Goal: Information Seeking & Learning: Learn about a topic

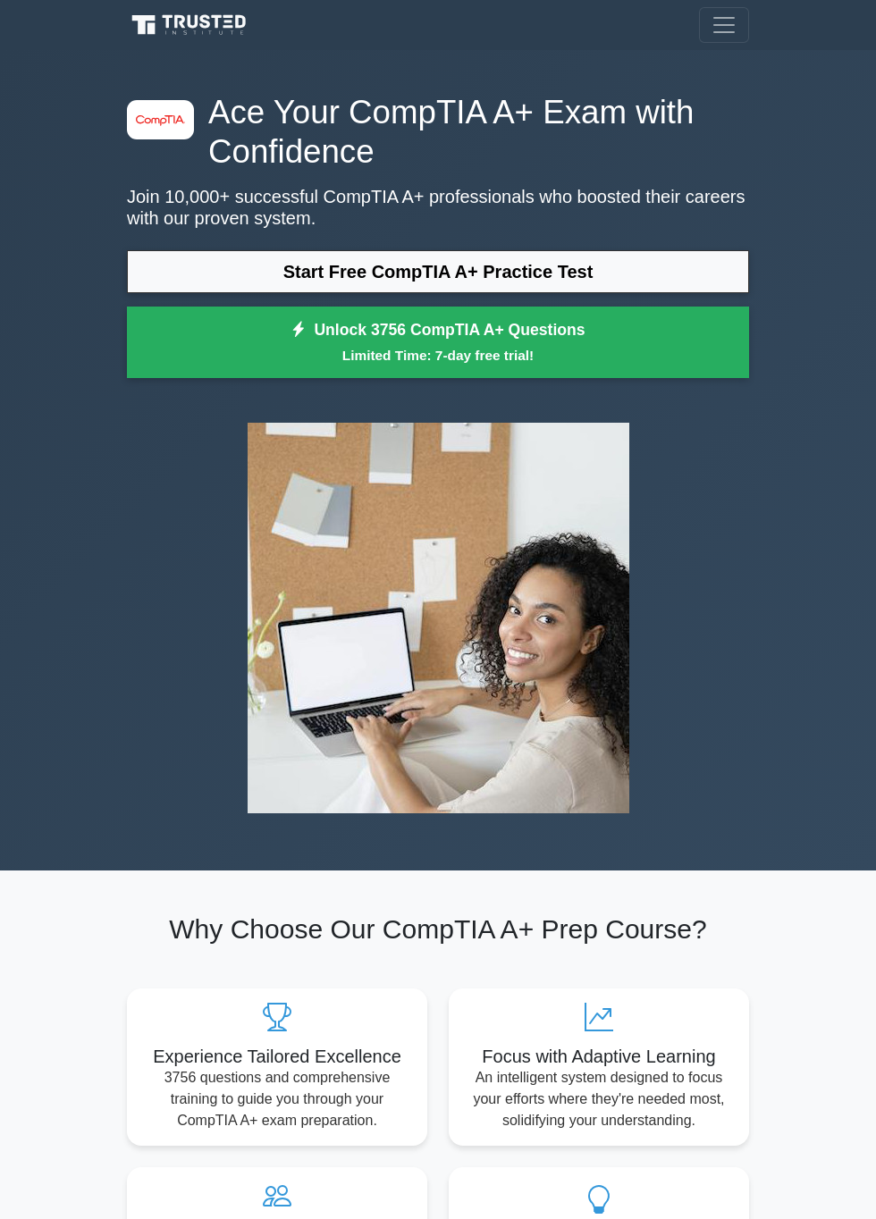
click at [200, 263] on link "Start Free CompTIA A+ Practice Test" at bounding box center [438, 271] width 622 height 43
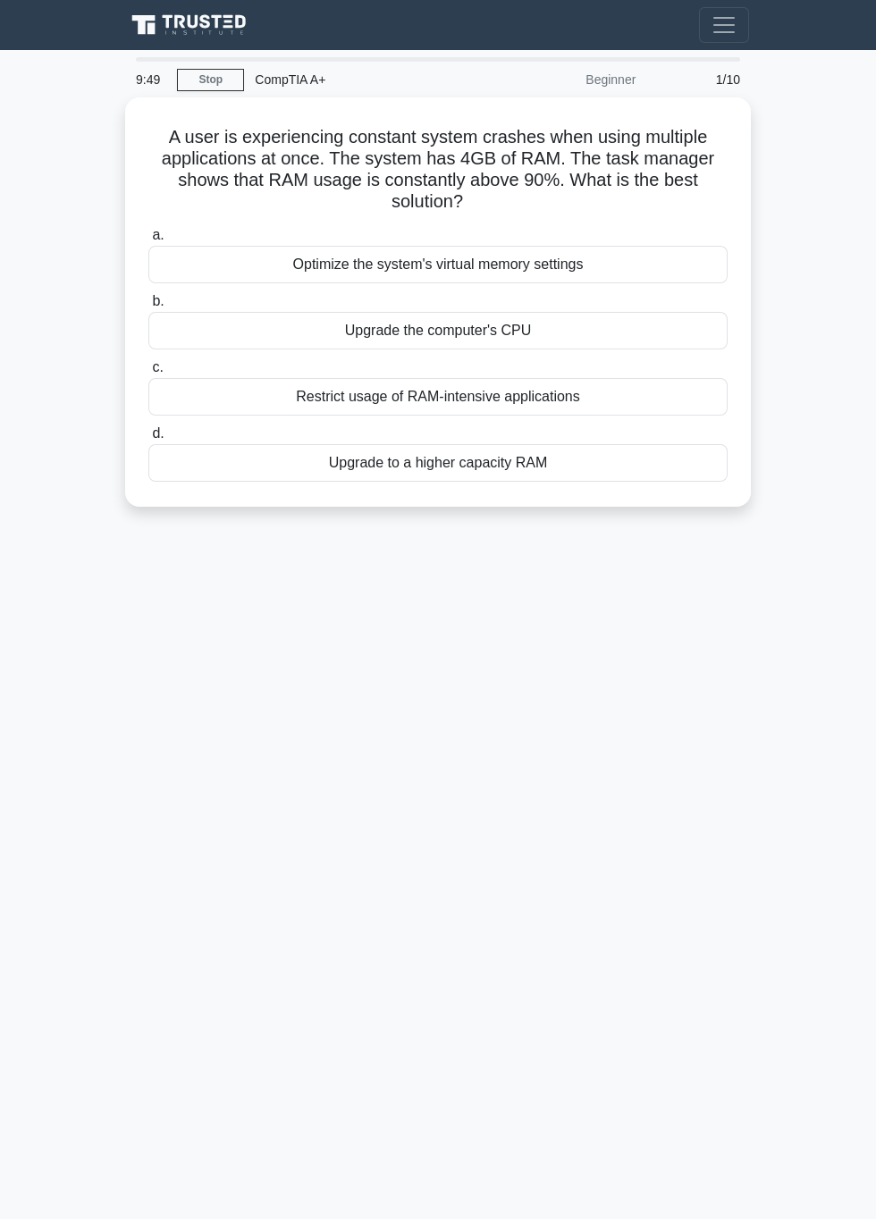
click at [188, 329] on div "Upgrade the computer's CPU" at bounding box center [437, 331] width 579 height 38
click at [148, 308] on input "b. Upgrade the computer's CPU" at bounding box center [148, 302] width 0 height 12
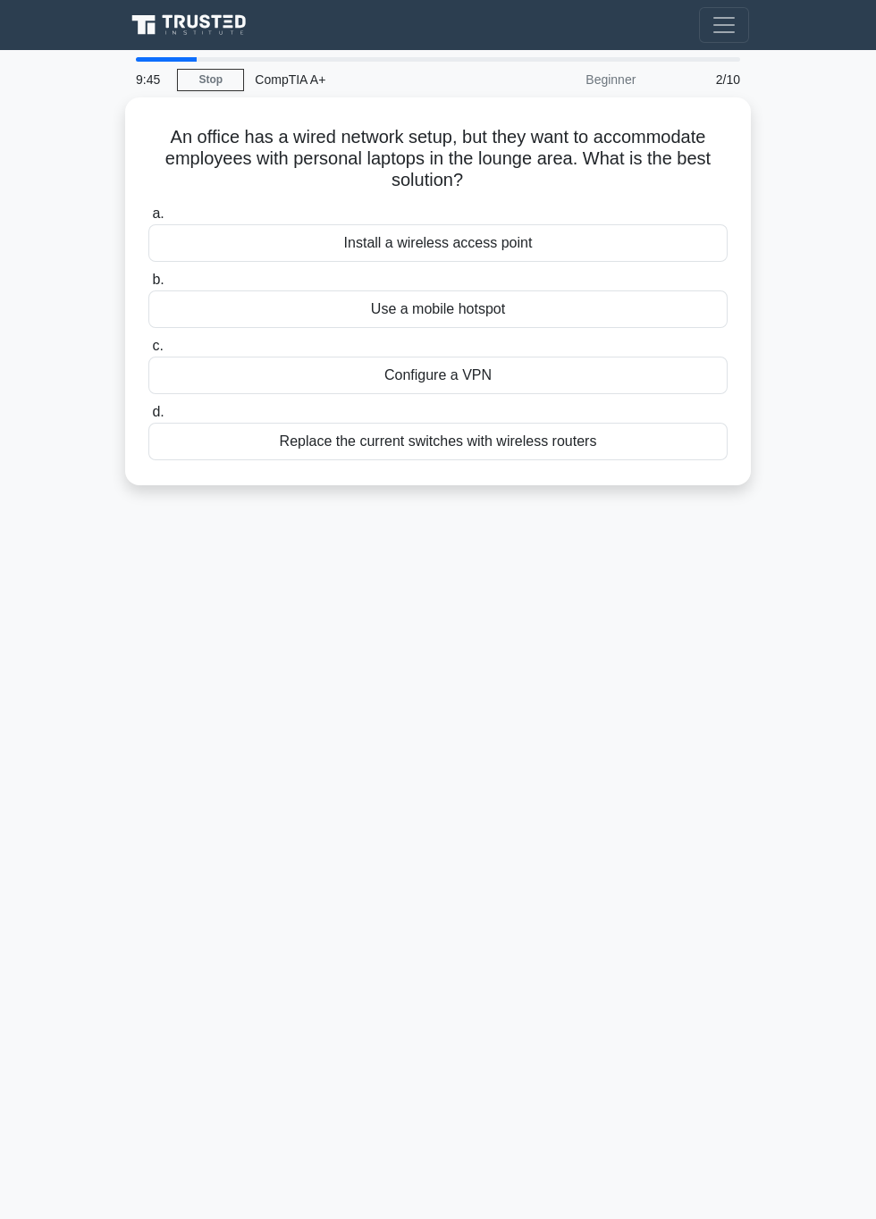
click at [830, 386] on main "9:45 Stop CompTIA A+ Beginner 2/10 An office has a wired network setup, but the…" at bounding box center [438, 634] width 876 height 1169
